Goal: Browse casually

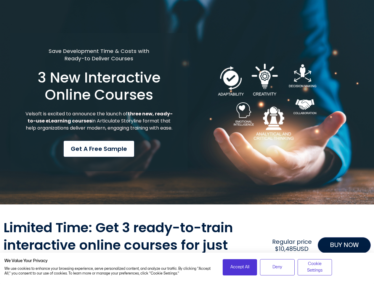
click at [187, 142] on div "Save Development Time & Costs with Ready-to Deliver Courses 3 New Interactive O…" at bounding box center [98, 102] width 177 height 139
click at [240, 267] on span "Accept All" at bounding box center [239, 267] width 19 height 7
click at [277, 267] on span "Deny" at bounding box center [277, 267] width 10 height 7
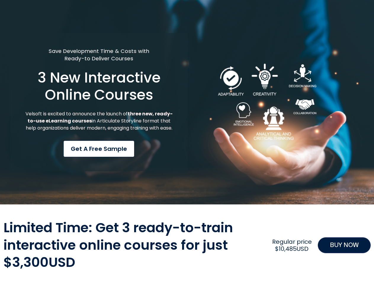
click at [315, 267] on div "Limited Time: Get 3 ready-to-train interactive online courses for just $3,300US…" at bounding box center [187, 245] width 367 height 52
